Goal: Find contact information: Find contact information

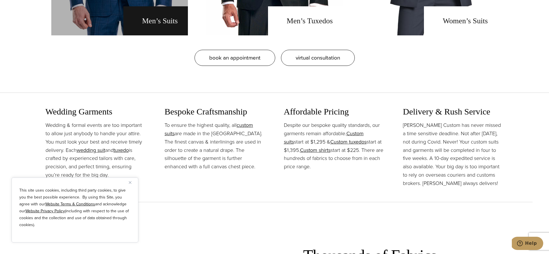
scroll to position [621, 0]
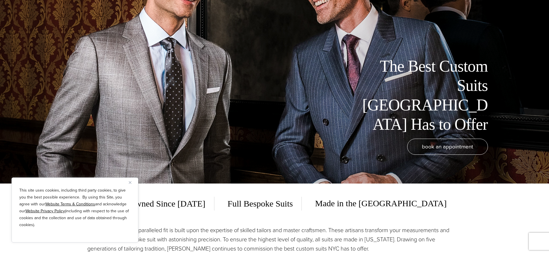
scroll to position [140, 0]
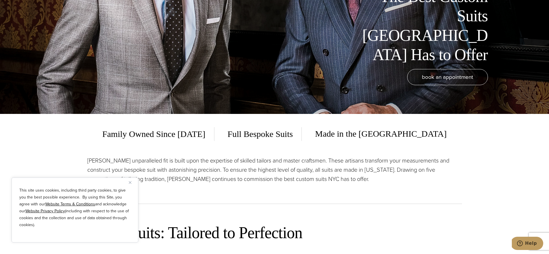
click at [130, 183] on img "Close" at bounding box center [130, 182] width 3 height 3
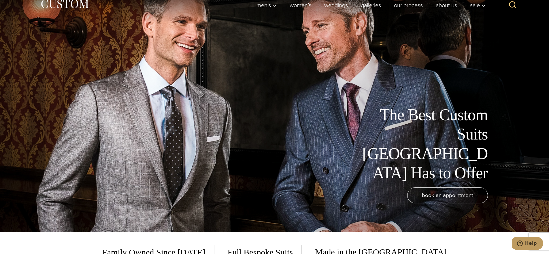
scroll to position [0, 0]
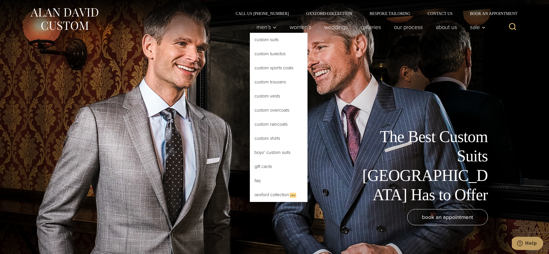
click at [262, 41] on link "Custom Suits" at bounding box center [279, 40] width 58 height 14
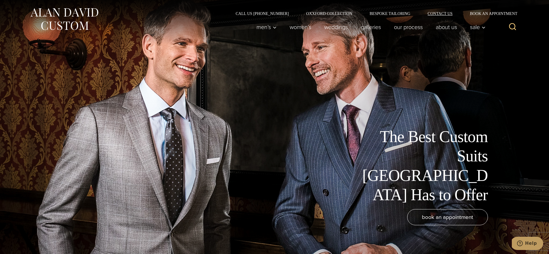
click at [436, 12] on link "Contact Us" at bounding box center [440, 14] width 42 height 4
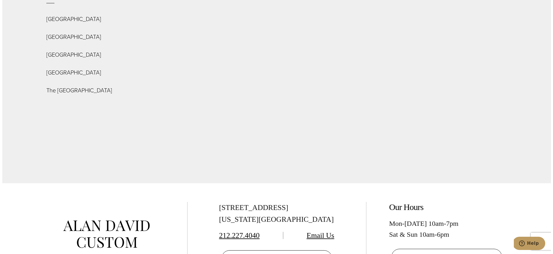
scroll to position [2080, 0]
